Goal: Check status: Check status

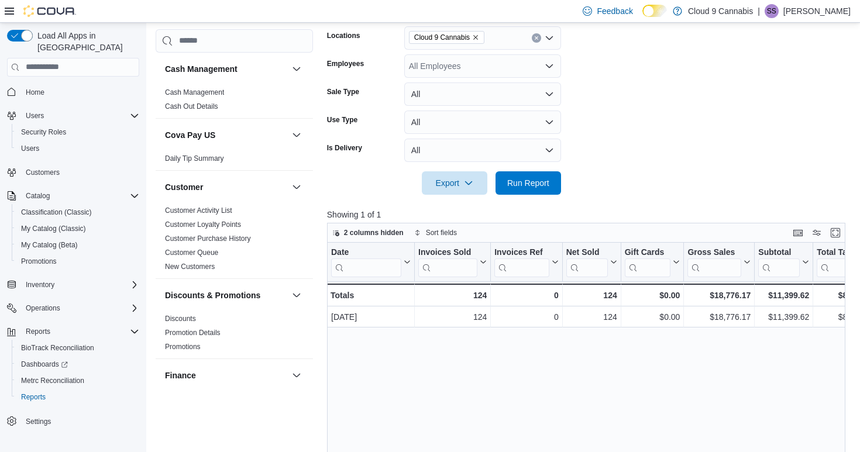
scroll to position [228, 0]
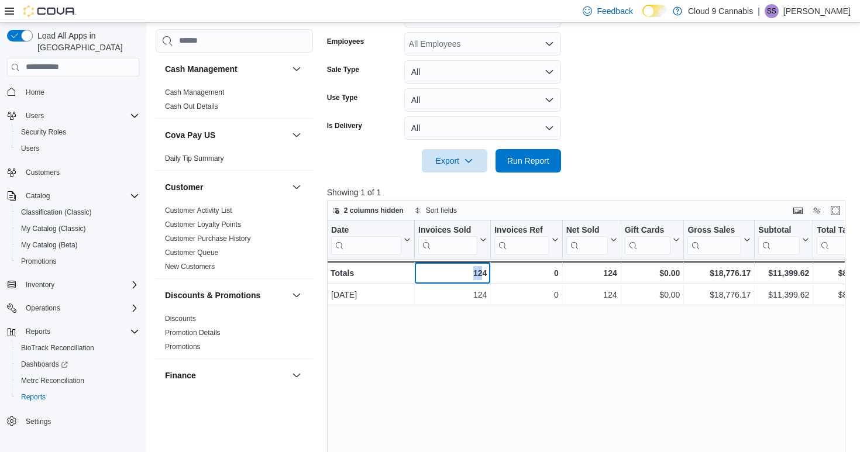
drag, startPoint x: 471, startPoint y: 274, endPoint x: 501, endPoint y: 274, distance: 29.2
drag, startPoint x: 758, startPoint y: 275, endPoint x: 806, endPoint y: 275, distance: 48.5
click at [806, 275] on div "$11,399.62" at bounding box center [783, 273] width 51 height 14
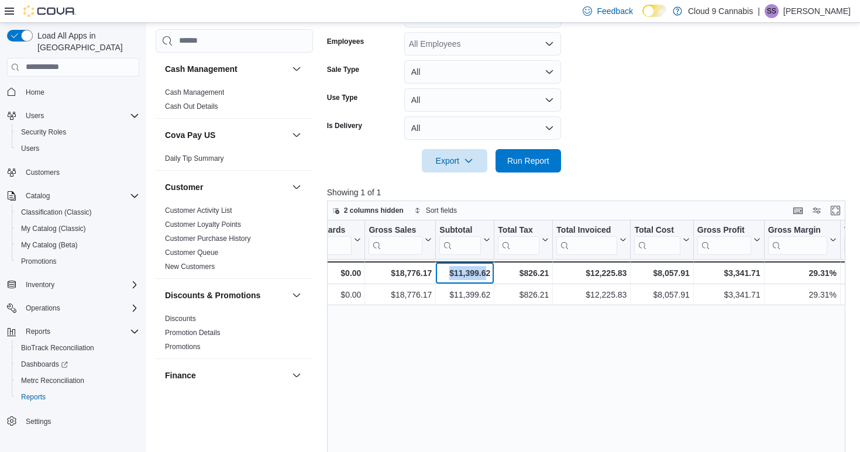
scroll to position [0, 331]
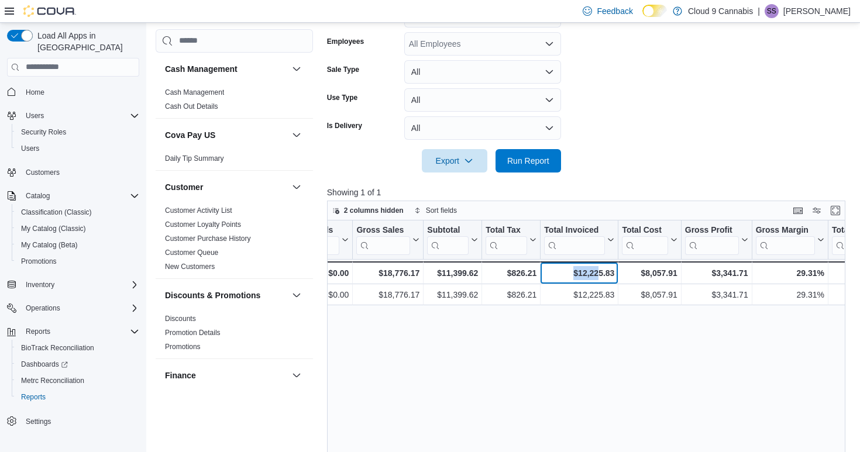
drag, startPoint x: 566, startPoint y: 271, endPoint x: 598, endPoint y: 275, distance: 31.8
click at [598, 275] on div "$12,225.83" at bounding box center [579, 273] width 70 height 14
click at [545, 192] on p "Showing 1 of 1" at bounding box center [588, 193] width 523 height 12
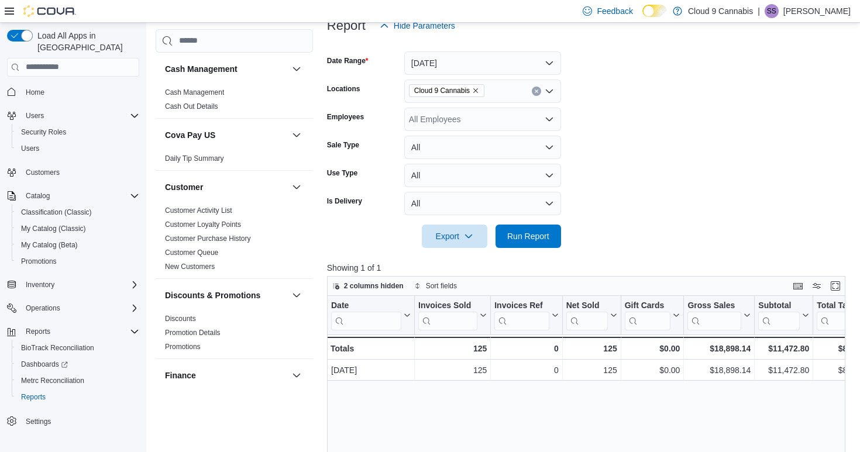
scroll to position [156, 0]
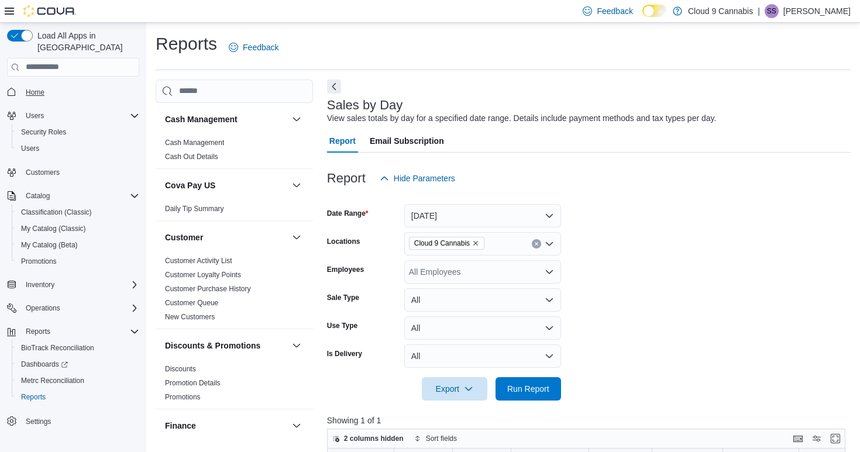
click at [33, 88] on span "Home" at bounding box center [35, 92] width 19 height 9
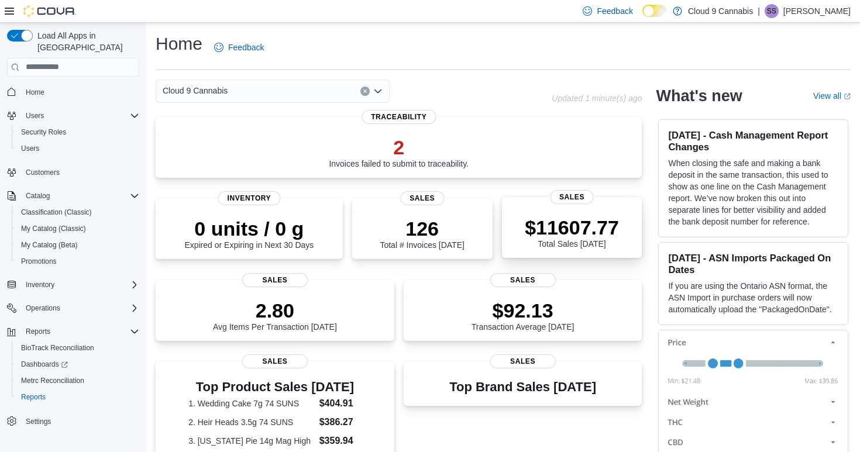
click at [576, 227] on p "$11607.77" at bounding box center [572, 227] width 94 height 23
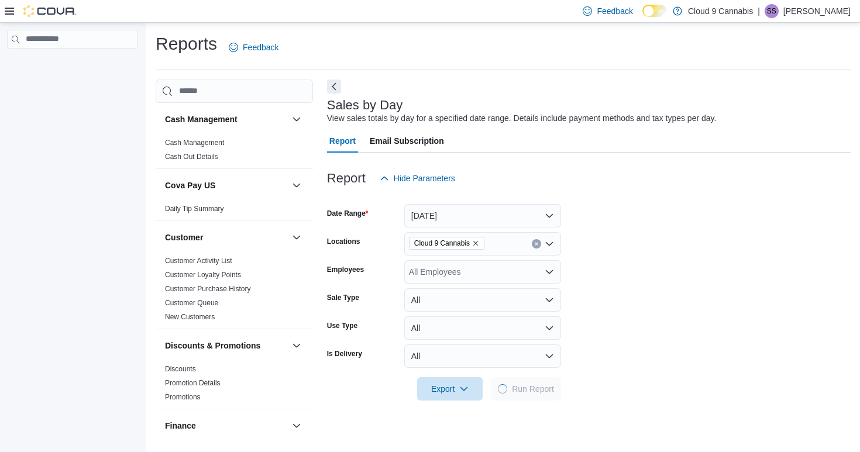
scroll to position [19, 0]
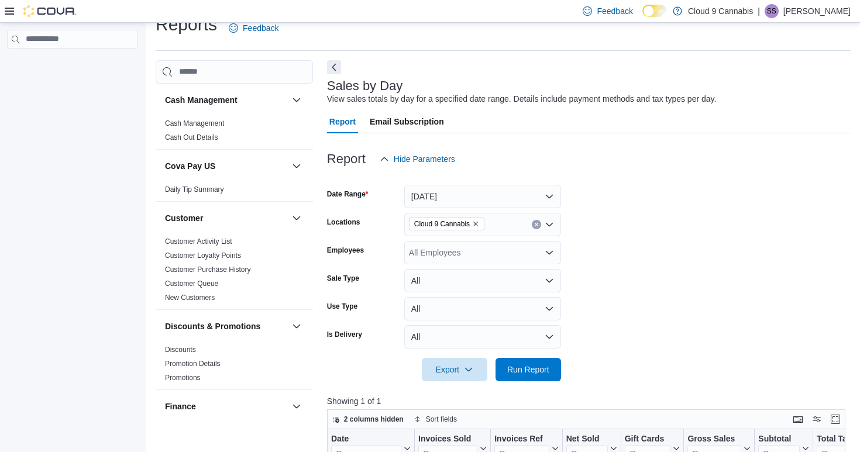
click at [429, 198] on button "[DATE]" at bounding box center [482, 196] width 157 height 23
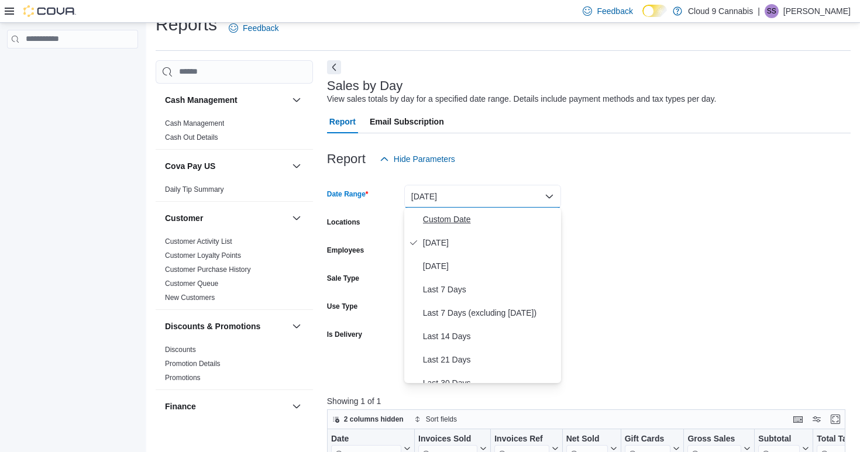
click at [435, 216] on span "Custom Date" at bounding box center [489, 219] width 133 height 14
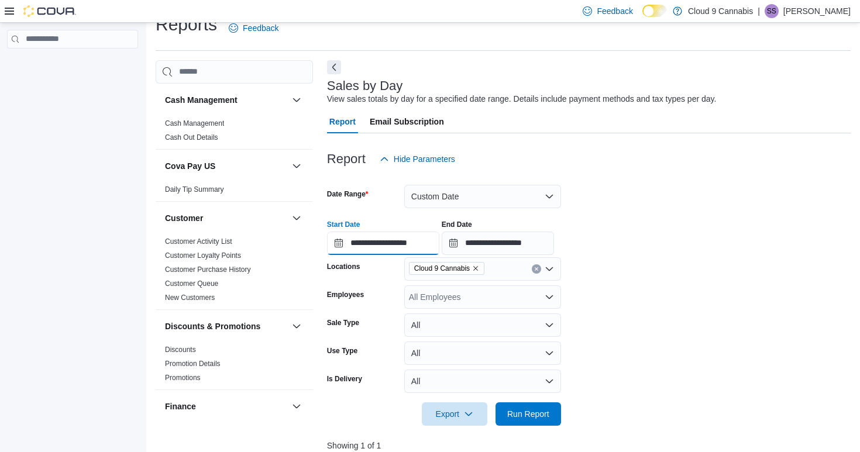
click at [339, 240] on input "**********" at bounding box center [383, 243] width 112 height 23
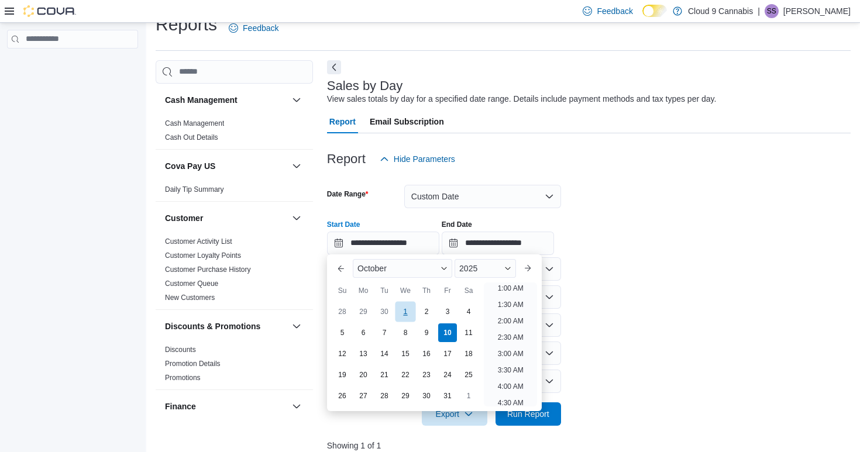
click at [396, 308] on div "1" at bounding box center [405, 311] width 20 height 20
type input "**********"
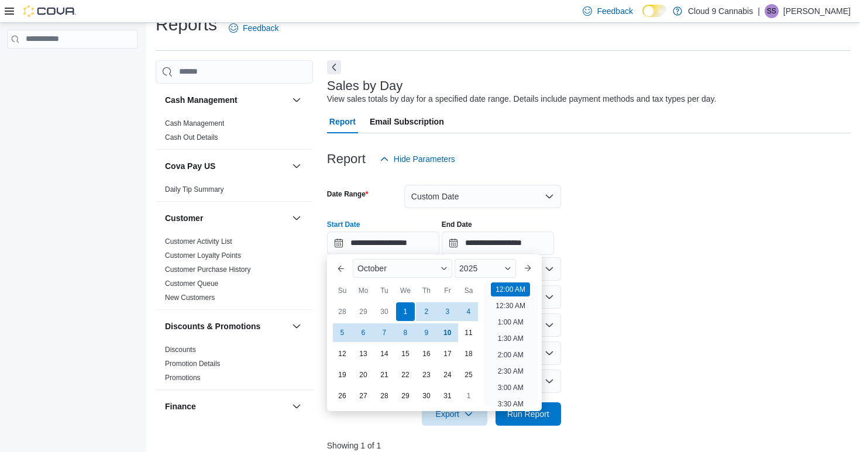
click at [642, 312] on form "**********" at bounding box center [588, 298] width 523 height 255
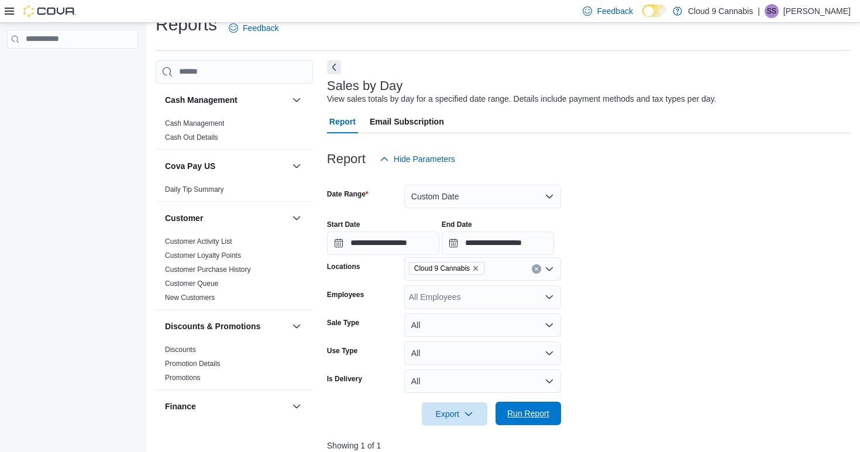
click at [525, 408] on span "Run Report" at bounding box center [527, 413] width 51 height 23
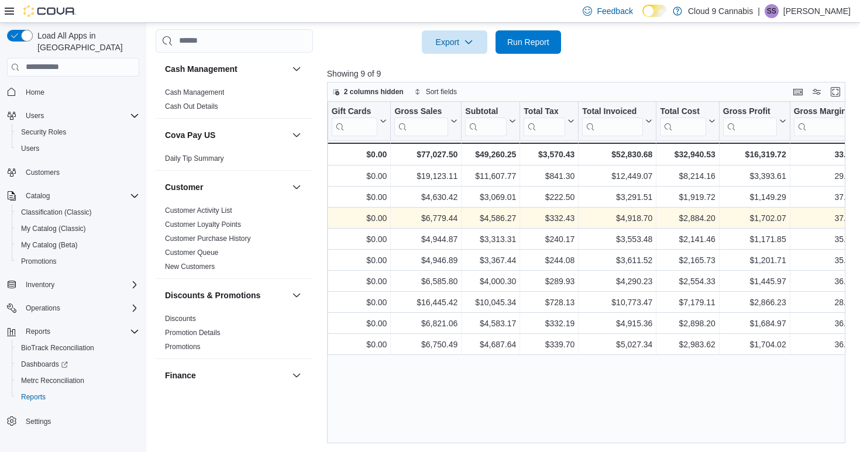
scroll to position [0, 294]
